Goal: Task Accomplishment & Management: Manage account settings

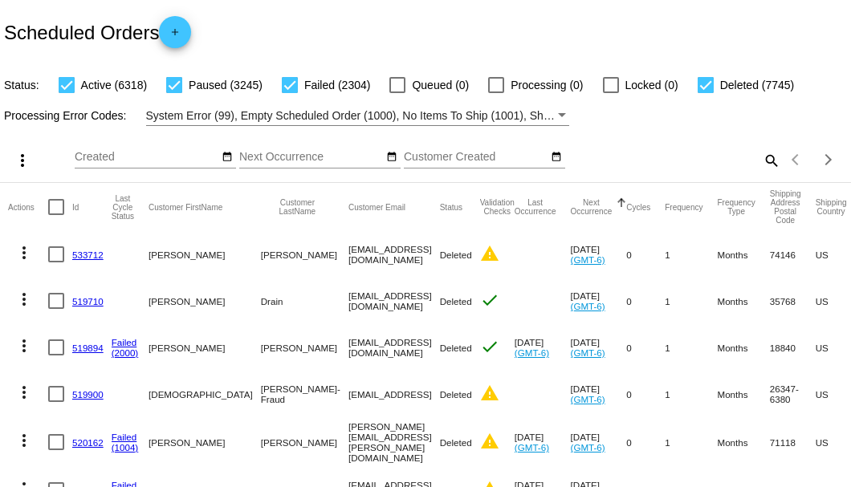
click at [761, 173] on mat-icon "search" at bounding box center [770, 160] width 19 height 25
click at [755, 164] on input "Search" at bounding box center [674, 157] width 212 height 13
paste input "8179940396@exceptionalproducts.org"
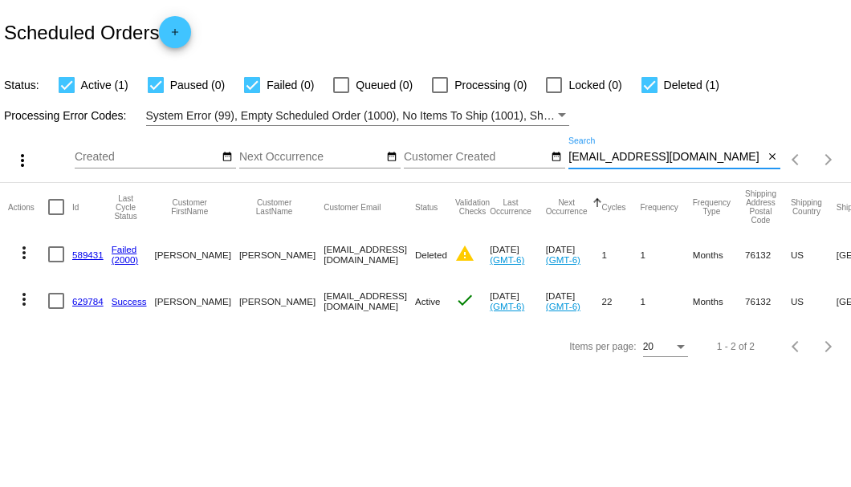
type input "8179940396@exceptionalproducts.org"
click at [53, 295] on div at bounding box center [56, 301] width 16 height 16
click at [55, 309] on input "checkbox" at bounding box center [55, 309] width 1 height 1
checkbox input "true"
click at [14, 305] on mat-icon "more_vert" at bounding box center [23, 299] width 19 height 19
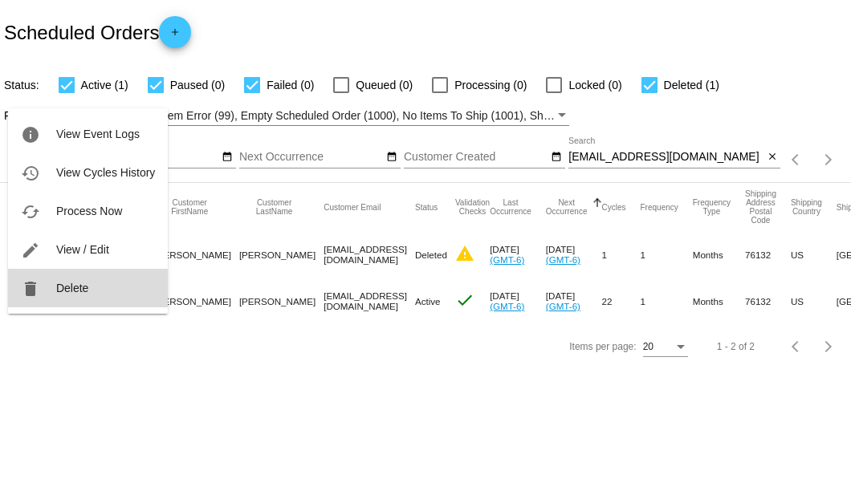
click at [54, 299] on button "delete Delete" at bounding box center [88, 288] width 160 height 39
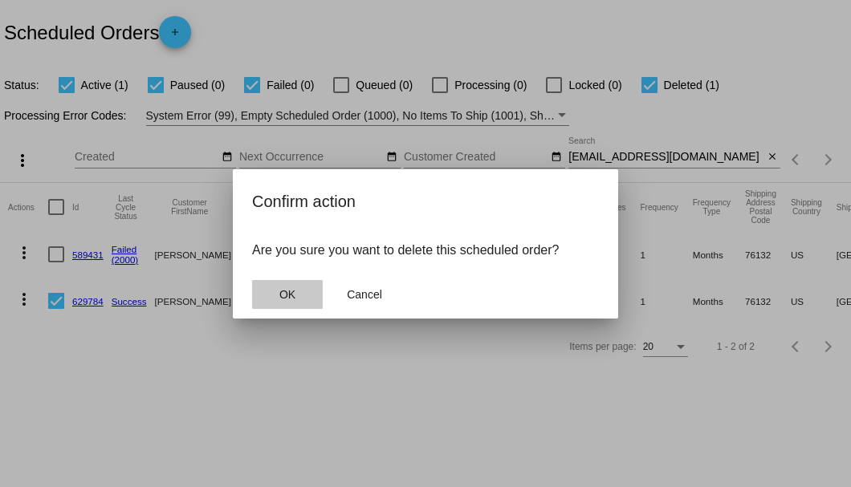
click at [307, 292] on button "OK" at bounding box center [287, 294] width 71 height 29
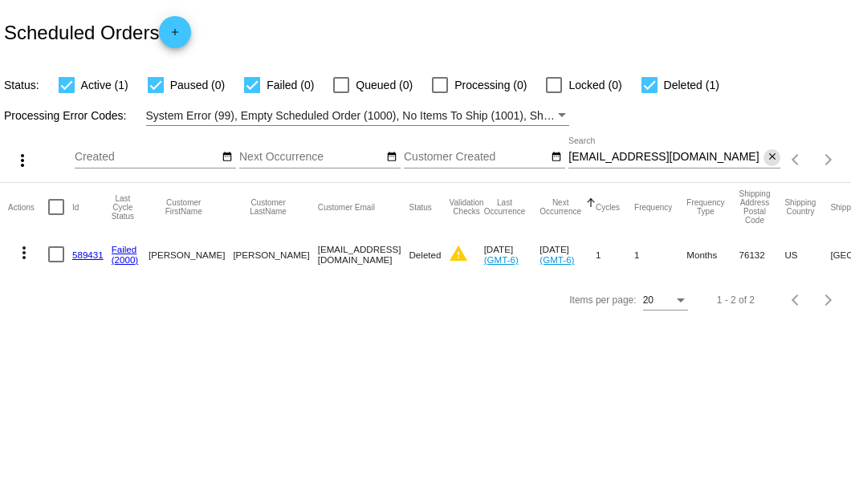
click at [768, 158] on mat-icon "close" at bounding box center [771, 157] width 11 height 13
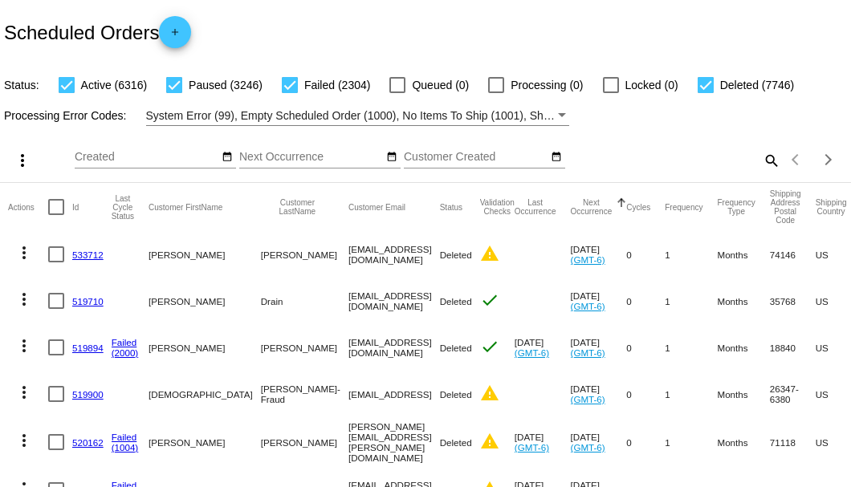
click at [761, 173] on mat-icon "search" at bounding box center [770, 160] width 19 height 25
click at [758, 164] on input "Search" at bounding box center [674, 157] width 212 height 13
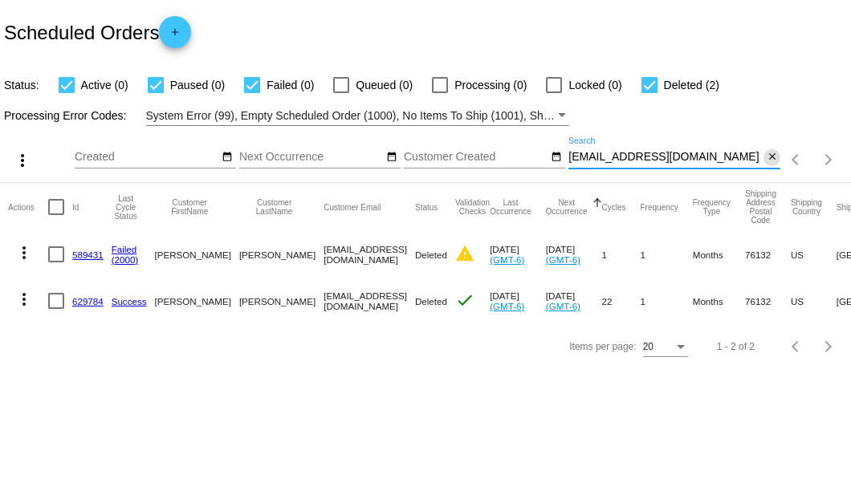
type input "8179940396@exceptionalproducts.org"
click at [771, 159] on mat-icon "close" at bounding box center [771, 157] width 11 height 13
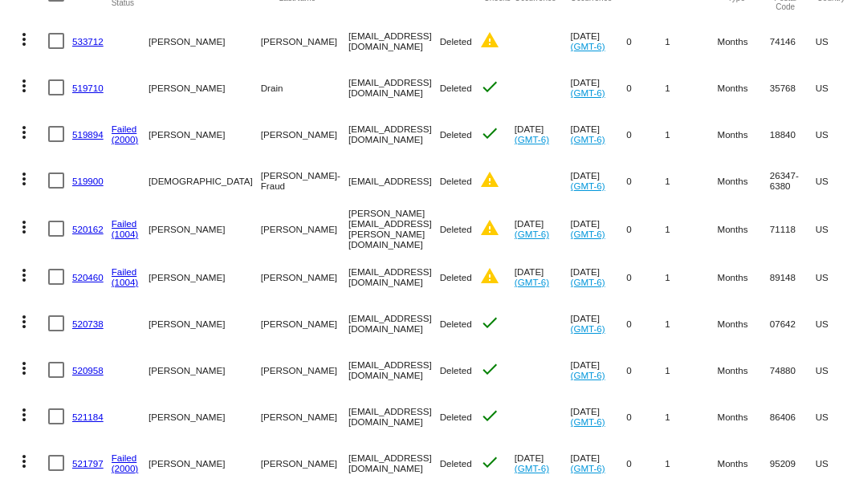
scroll to position [53, 0]
